Goal: Task Accomplishment & Management: Use online tool/utility

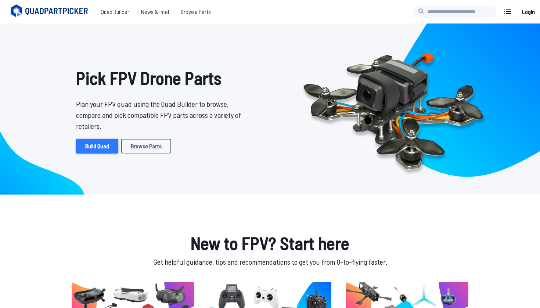
click at [106, 148] on link "Build Quad" at bounding box center [97, 146] width 42 height 15
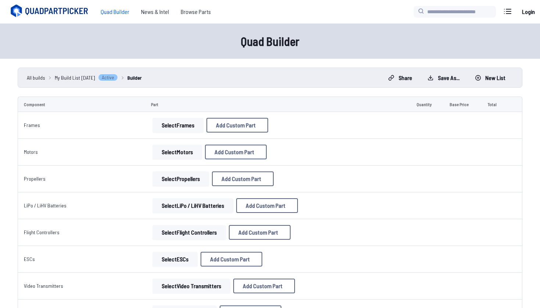
click at [177, 129] on button "Select Frames" at bounding box center [178, 125] width 51 height 15
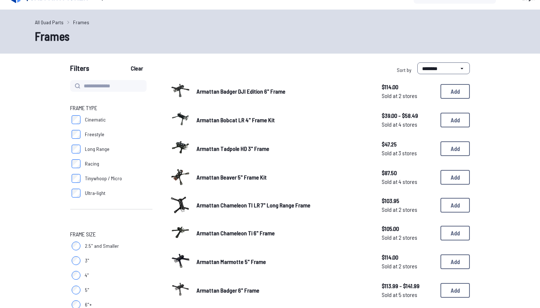
scroll to position [14, 0]
select select "*********"
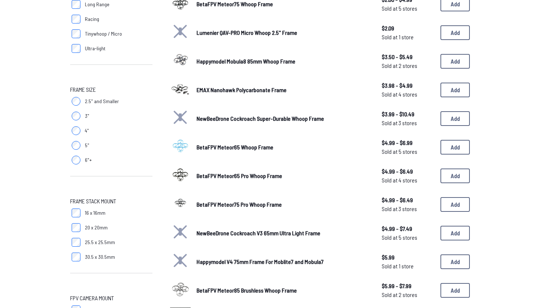
scroll to position [106, 0]
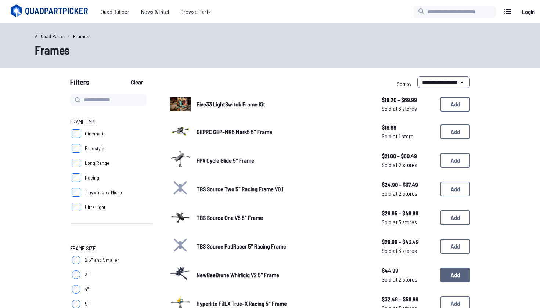
click at [442, 268] on button "Add" at bounding box center [455, 275] width 29 height 15
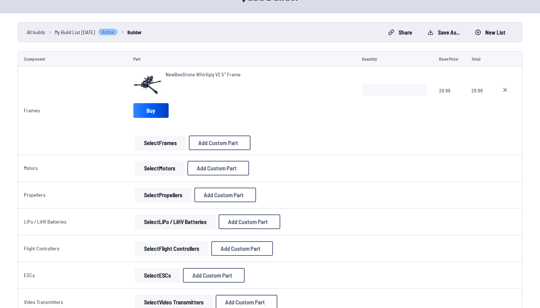
scroll to position [50, 0]
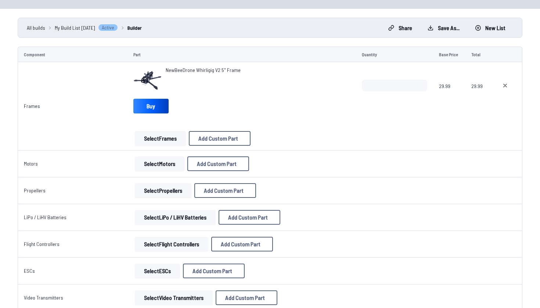
click at [166, 169] on button "Select Motors" at bounding box center [160, 164] width 50 height 15
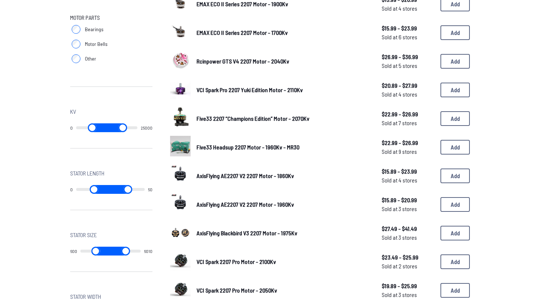
scroll to position [357, 0]
click at [458, 83] on button "Add" at bounding box center [455, 90] width 29 height 15
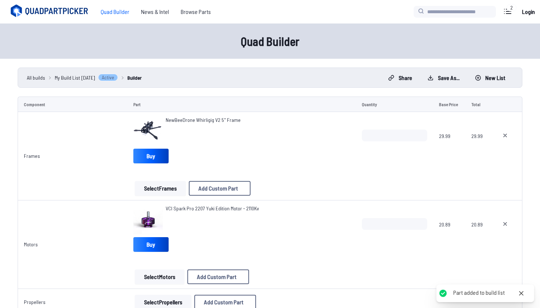
click at [458, 78] on button "Save as..." at bounding box center [444, 78] width 44 height 12
click at [343, 126] on icon at bounding box center [339, 129] width 7 height 7
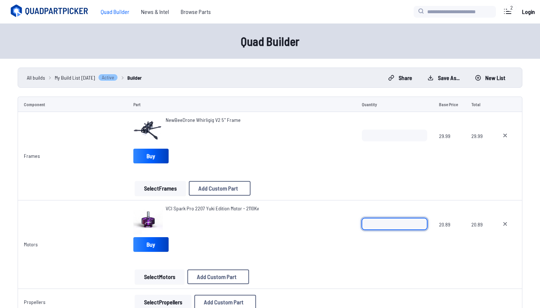
click at [420, 222] on input "*" at bounding box center [394, 224] width 65 height 12
type input "*"
click at [420, 222] on input "*" at bounding box center [394, 224] width 65 height 12
click at [398, 252] on div "*" at bounding box center [394, 235] width 65 height 35
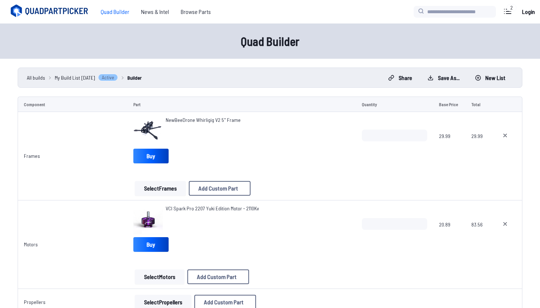
click at [363, 261] on td "*" at bounding box center [394, 245] width 77 height 89
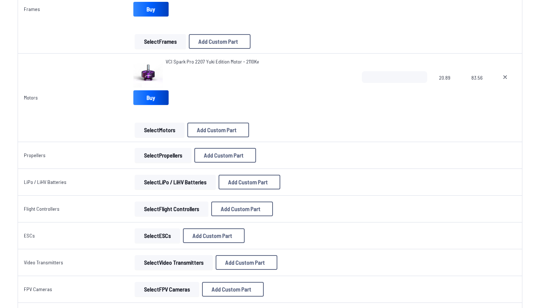
scroll to position [155, 0]
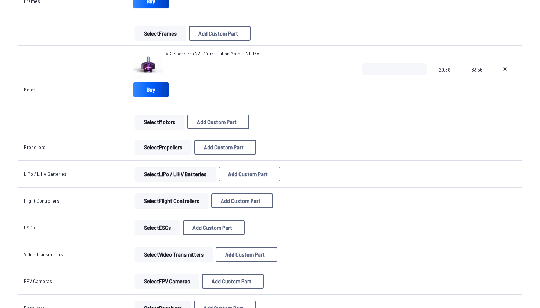
click at [168, 141] on button "Select Propellers" at bounding box center [163, 147] width 57 height 15
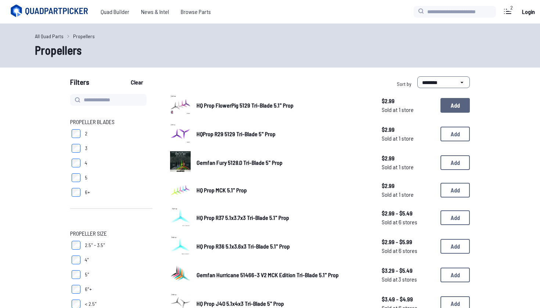
click at [447, 107] on button "Add" at bounding box center [455, 105] width 29 height 15
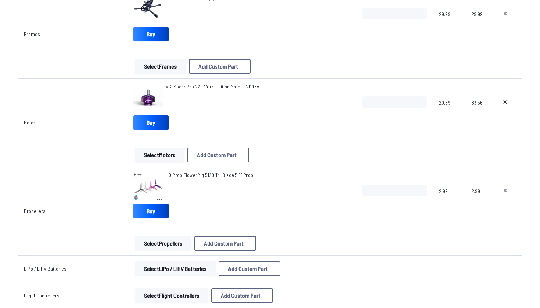
scroll to position [128, 0]
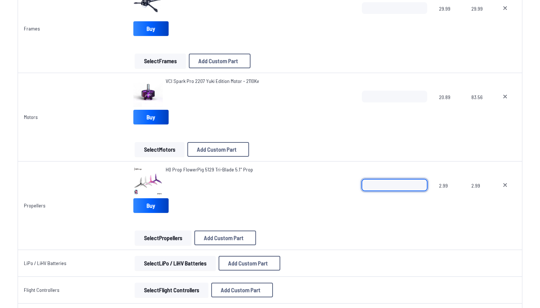
click at [420, 184] on input "*" at bounding box center [394, 185] width 65 height 12
type input "*"
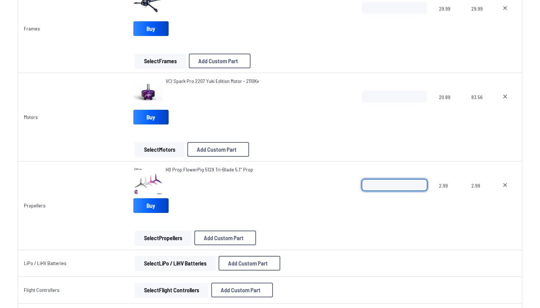
click at [420, 187] on input "*" at bounding box center [394, 185] width 65 height 12
click at [190, 258] on button "Select LiPo / LiHV Batteries" at bounding box center [175, 263] width 81 height 15
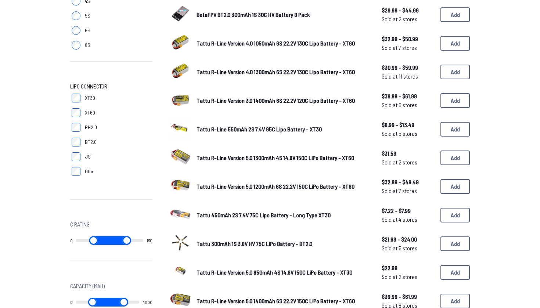
scroll to position [180, 0]
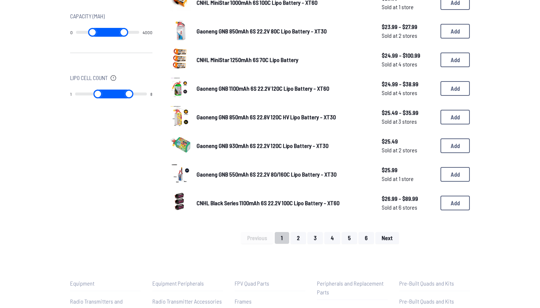
scroll to position [420, 0]
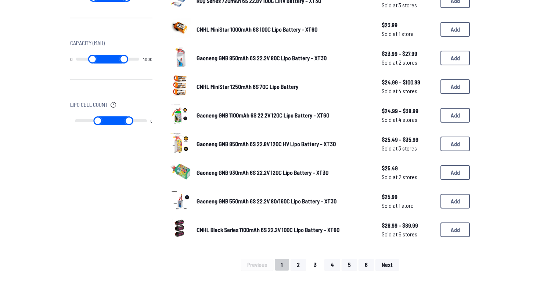
click at [311, 259] on button "3" at bounding box center [315, 265] width 15 height 12
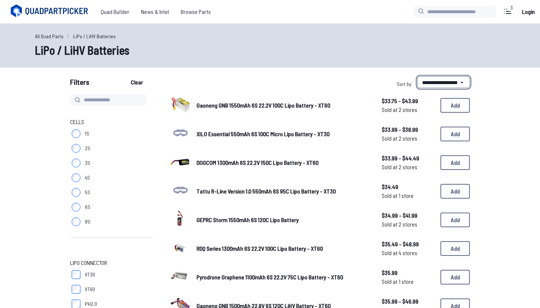
select select "********"
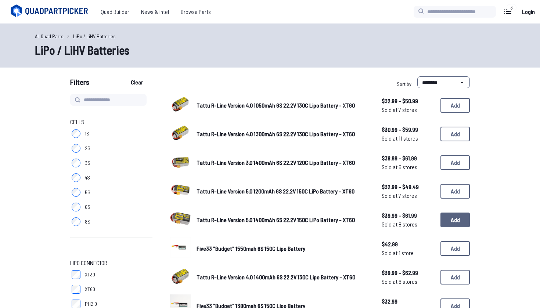
click at [461, 216] on button "Add" at bounding box center [455, 220] width 29 height 15
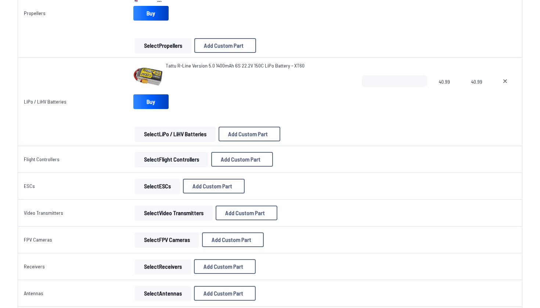
scroll to position [325, 0]
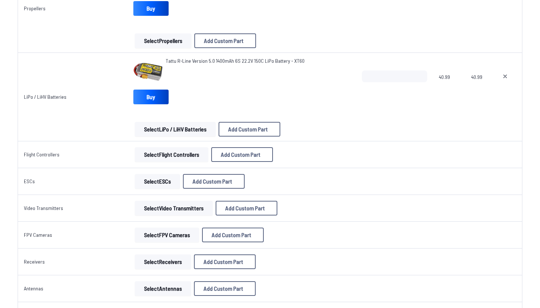
click at [179, 150] on button "Select Flight Controllers" at bounding box center [172, 154] width 74 height 15
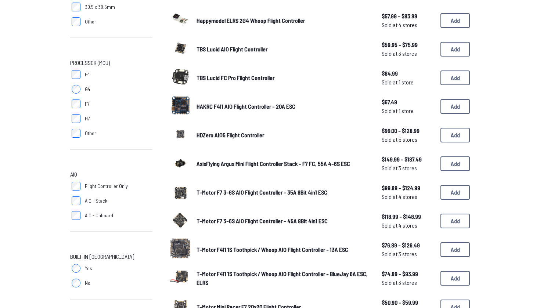
scroll to position [6, 0]
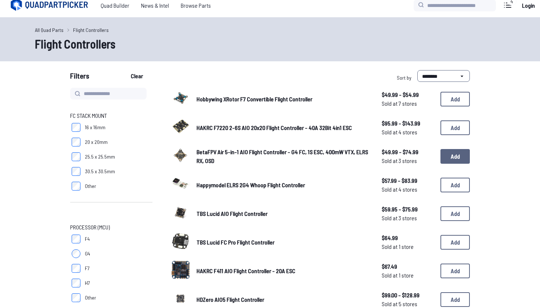
click at [452, 158] on button "Add" at bounding box center [455, 156] width 29 height 15
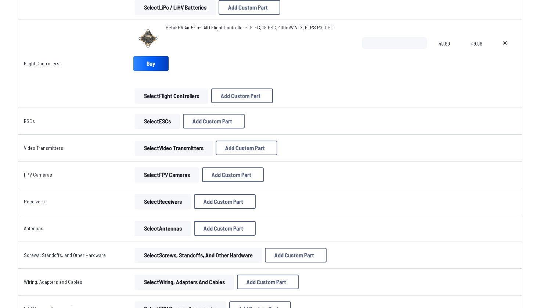
scroll to position [445, 0]
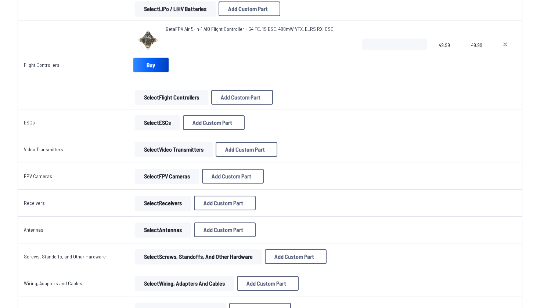
click at [151, 124] on button "Select ESCs" at bounding box center [157, 122] width 45 height 15
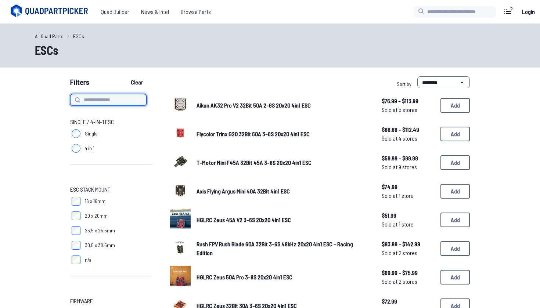
click at [108, 101] on input at bounding box center [108, 100] width 76 height 12
type input "*"
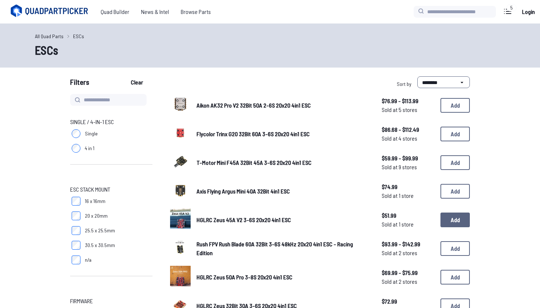
click at [456, 213] on button "Add" at bounding box center [455, 220] width 29 height 15
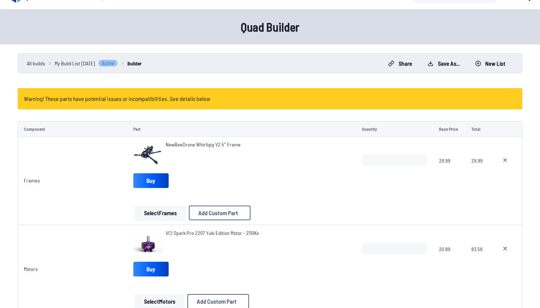
scroll to position [15, 0]
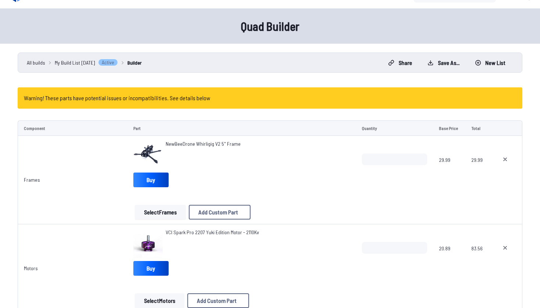
click at [203, 98] on h4 "Warning! These parts have potential issues or incompatibilities. See details be…" at bounding box center [117, 98] width 186 height 9
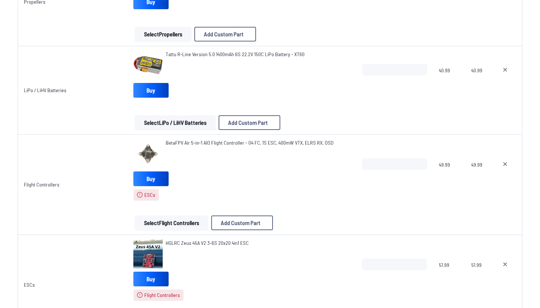
scroll to position [373, 0]
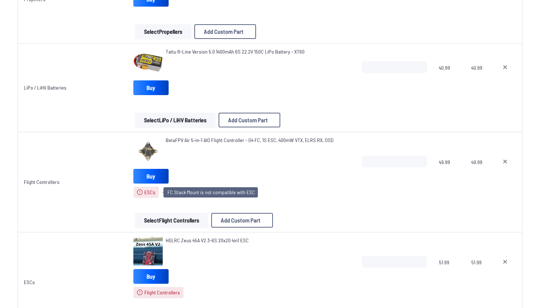
click at [144, 194] on span "ESCs" at bounding box center [149, 192] width 11 height 7
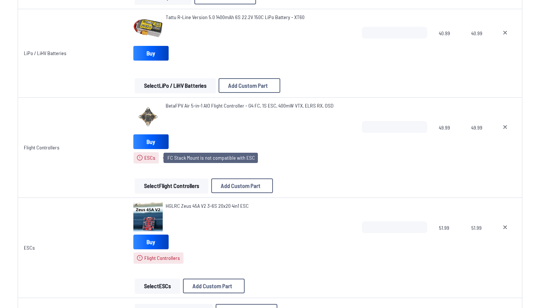
scroll to position [416, 0]
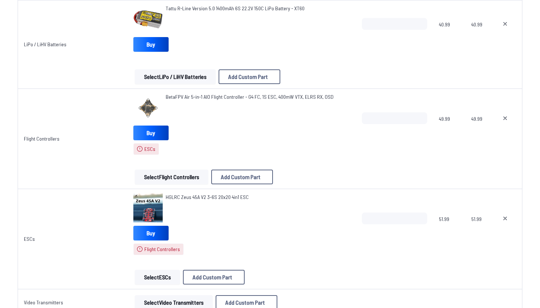
click at [506, 221] on icon at bounding box center [505, 219] width 6 height 6
type textarea "**********"
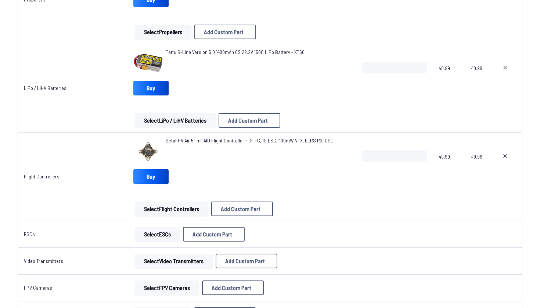
scroll to position [329, 0]
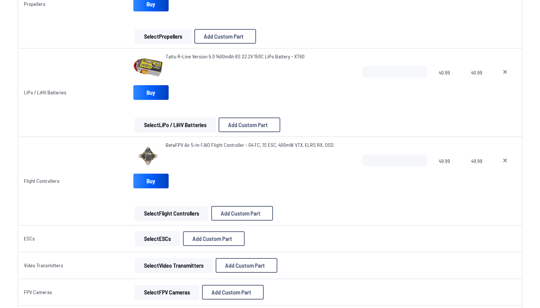
click at [155, 241] on button "Select ESCs" at bounding box center [157, 239] width 45 height 15
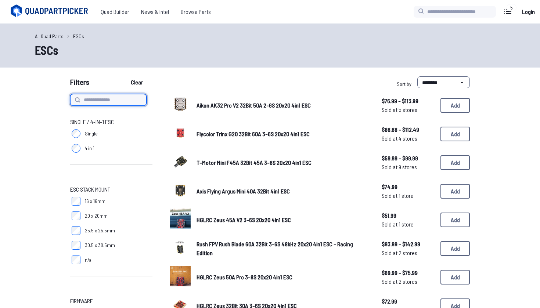
click at [117, 101] on input at bounding box center [108, 100] width 76 height 12
type input "********"
click at [138, 82] on button "Clear" at bounding box center [137, 82] width 25 height 12
type input "********"
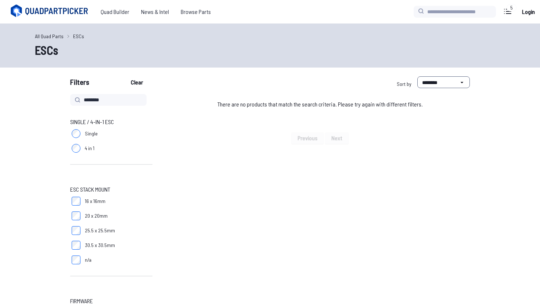
click at [44, 38] on link "All Quad Parts" at bounding box center [49, 36] width 29 height 8
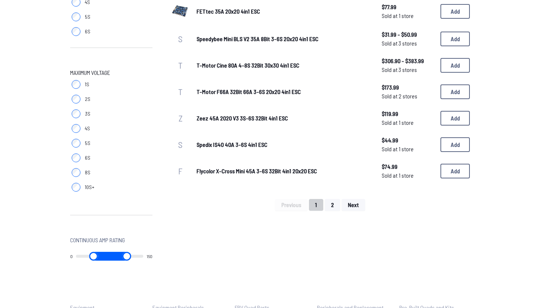
scroll to position [496, 0]
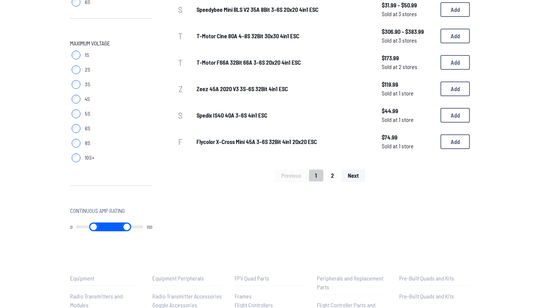
click at [336, 177] on button "2" at bounding box center [332, 176] width 15 height 12
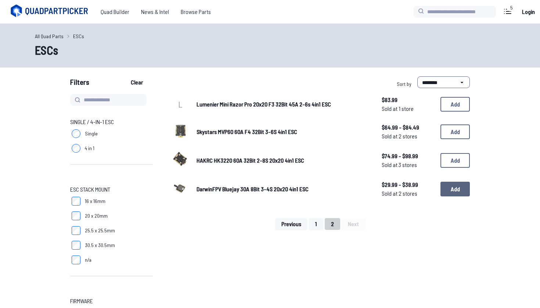
click at [454, 184] on button "Add" at bounding box center [455, 189] width 29 height 15
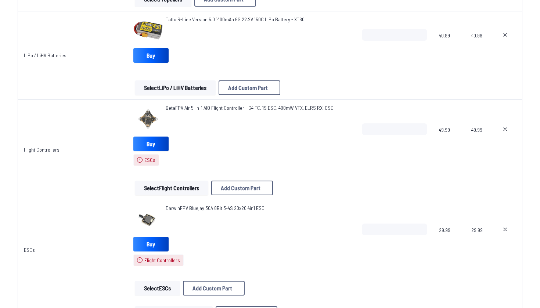
scroll to position [406, 0]
click at [176, 190] on button "Select Flight Controllers" at bounding box center [172, 187] width 74 height 15
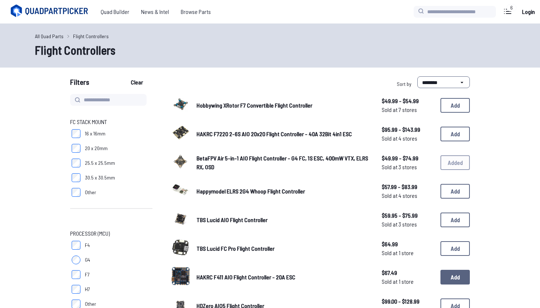
click at [455, 278] on button "Add" at bounding box center [455, 277] width 29 height 15
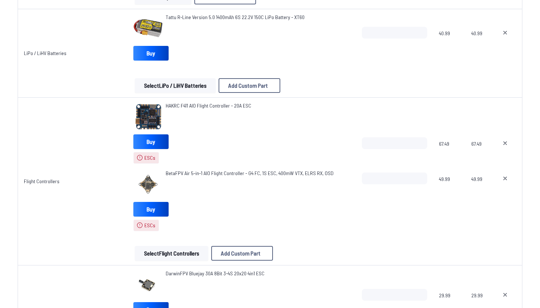
scroll to position [409, 0]
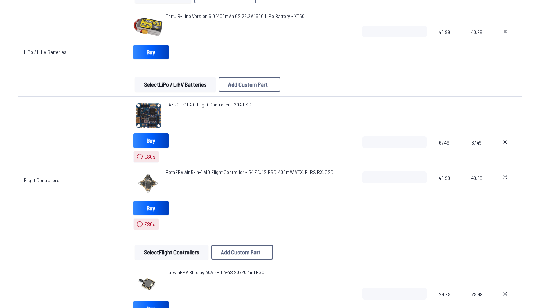
click at [506, 179] on icon at bounding box center [505, 178] width 6 height 6
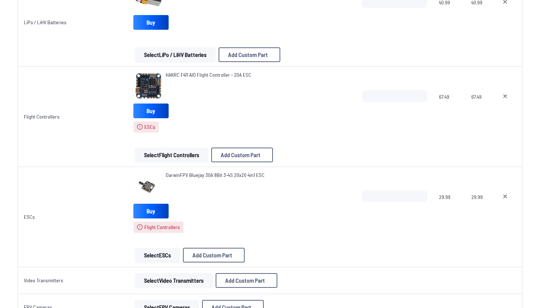
scroll to position [456, 0]
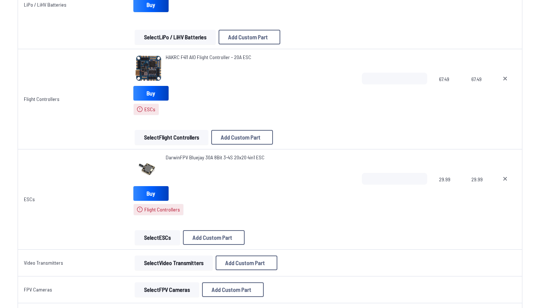
click at [505, 181] on icon at bounding box center [505, 179] width 6 height 6
type textarea "**********"
click at [158, 240] on tbody "Frames NewBeeDrone Whirligig V2 5" Frame Buy Select Frames Add Custom Part Add …" at bounding box center [270, 93] width 505 height 796
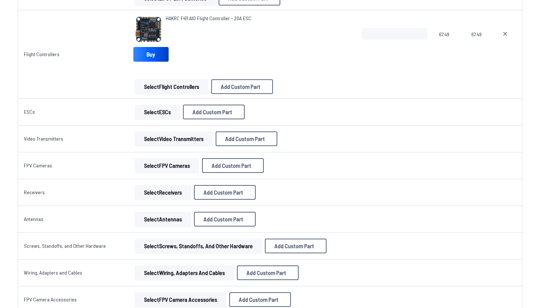
click at [160, 109] on button "Select ESCs" at bounding box center [157, 112] width 45 height 15
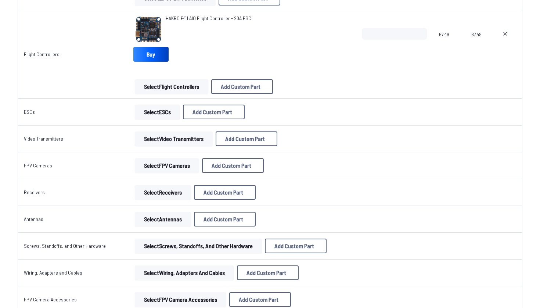
click at [160, 109] on button "Select ESCs" at bounding box center [157, 112] width 45 height 15
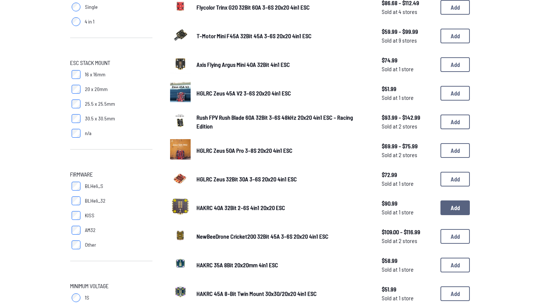
scroll to position [146, 0]
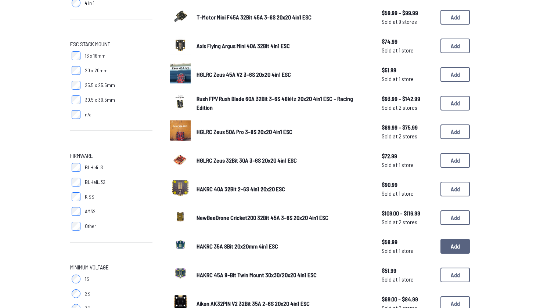
click at [462, 248] on button "Add" at bounding box center [455, 246] width 29 height 15
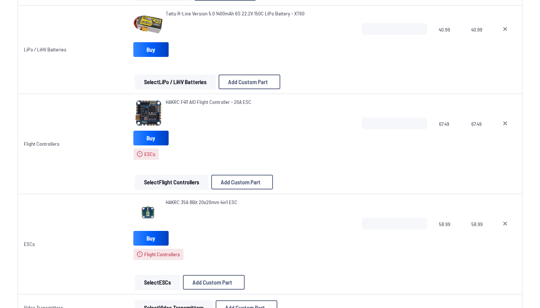
scroll to position [413, 0]
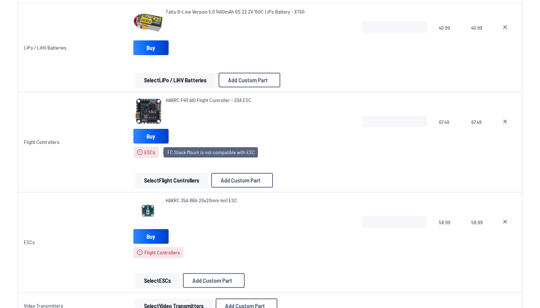
click at [144, 154] on span "ESCs" at bounding box center [149, 152] width 11 height 7
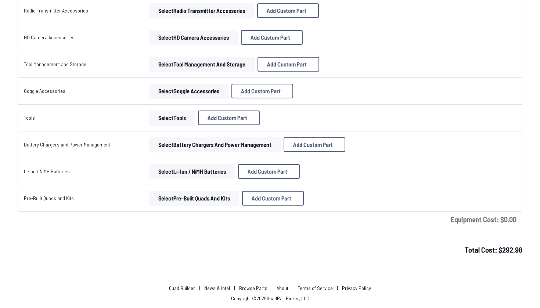
scroll to position [1072, 0]
